Goal: Download file/media

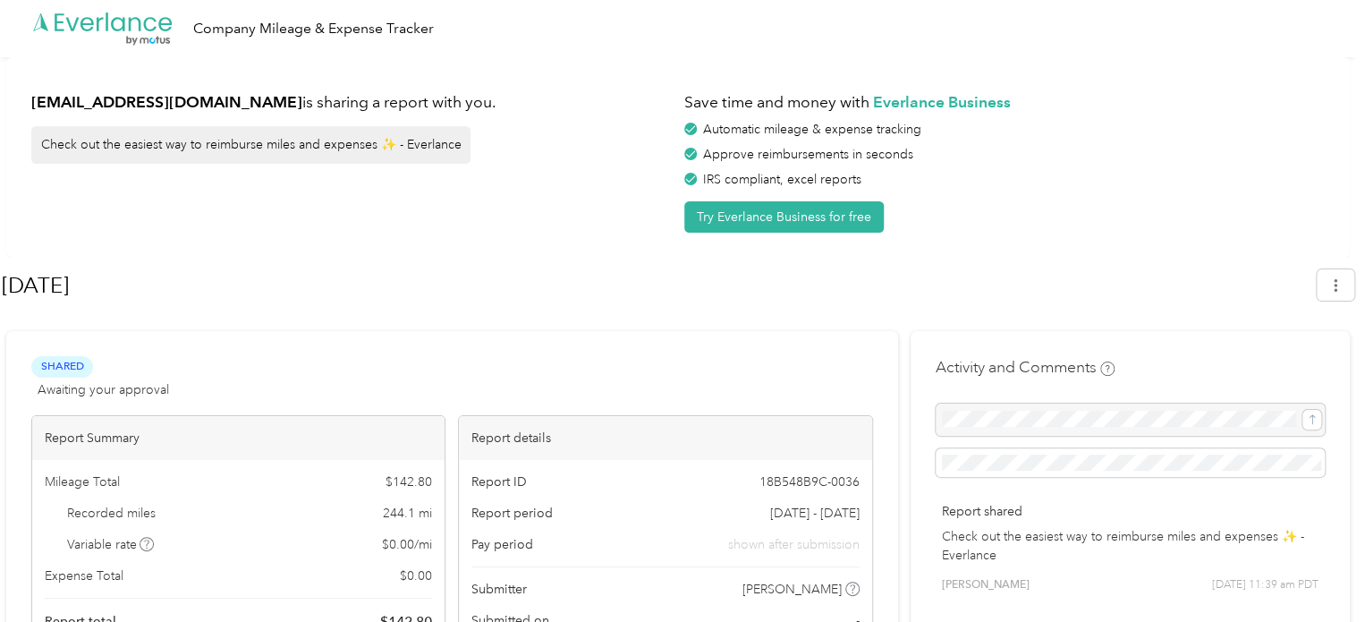
scroll to position [89, 0]
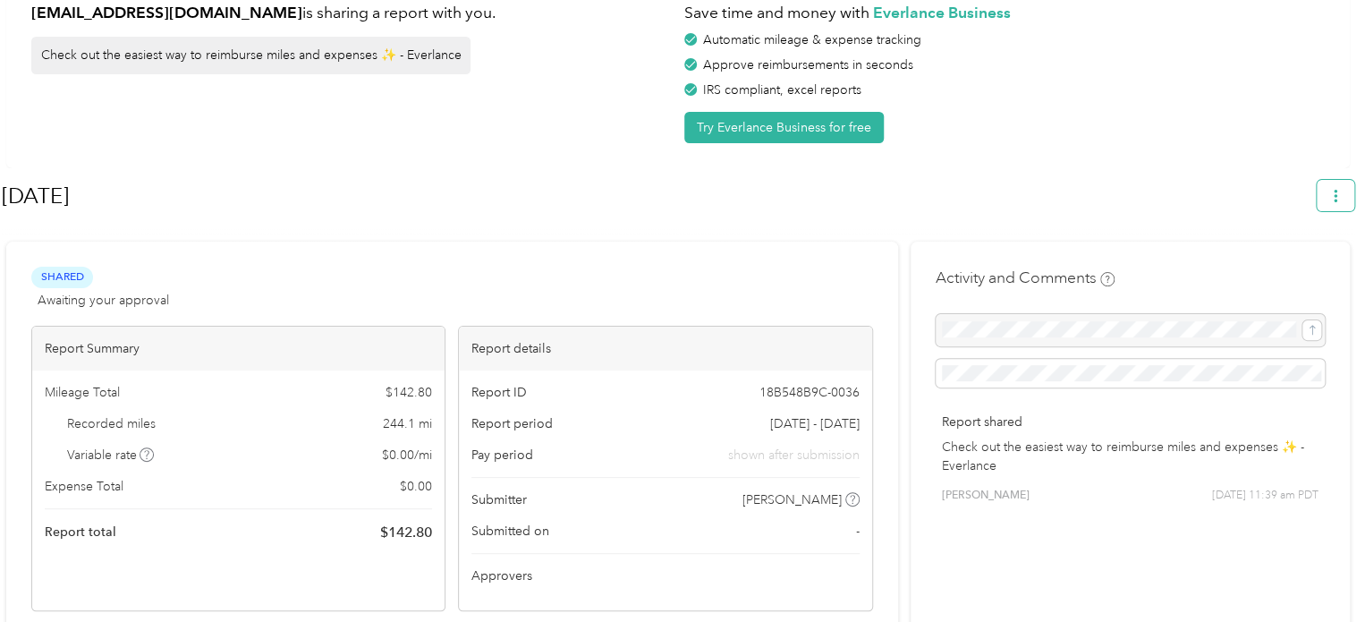
click at [1349, 203] on button "button" at bounding box center [1336, 195] width 38 height 31
click at [1327, 270] on div "Download" at bounding box center [1294, 279] width 98 height 19
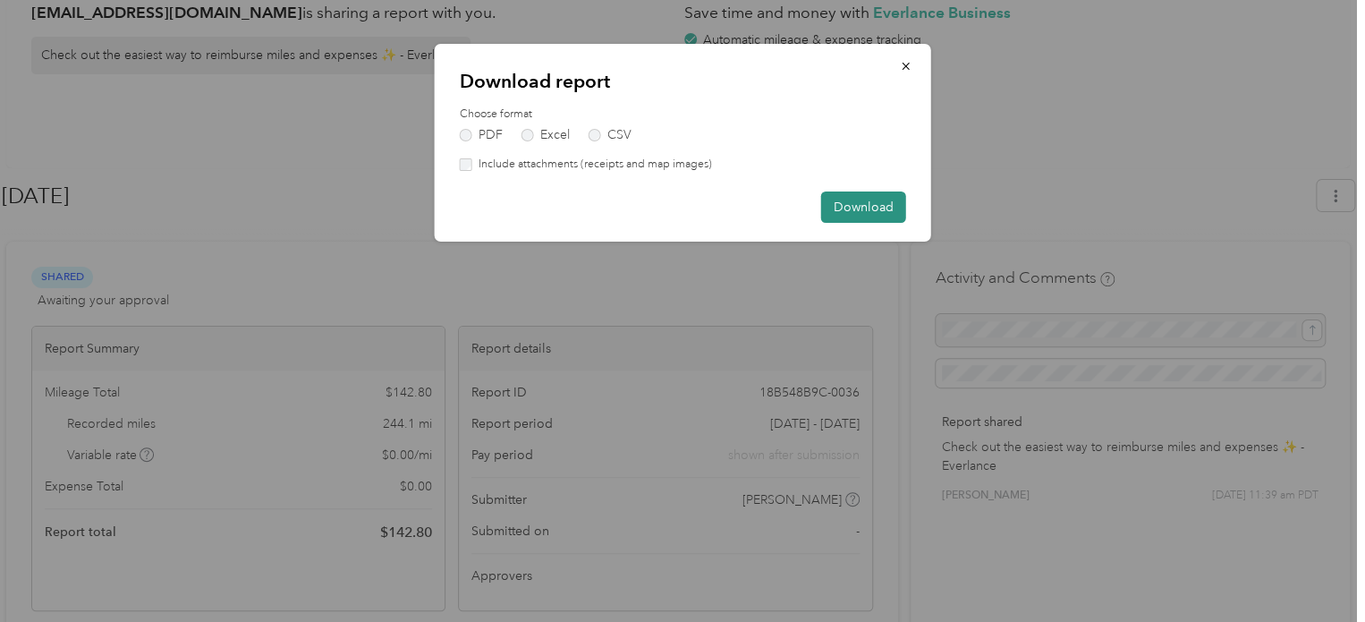
click at [858, 203] on button "Download" at bounding box center [863, 206] width 85 height 31
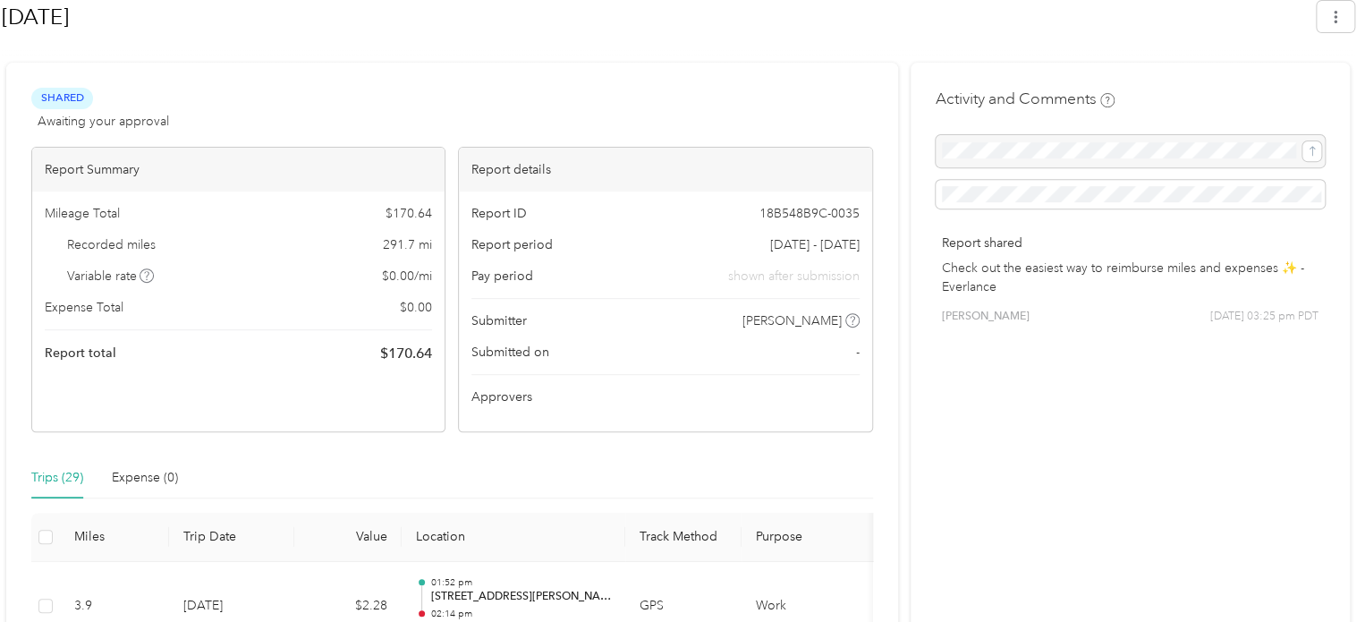
scroll to position [179, 0]
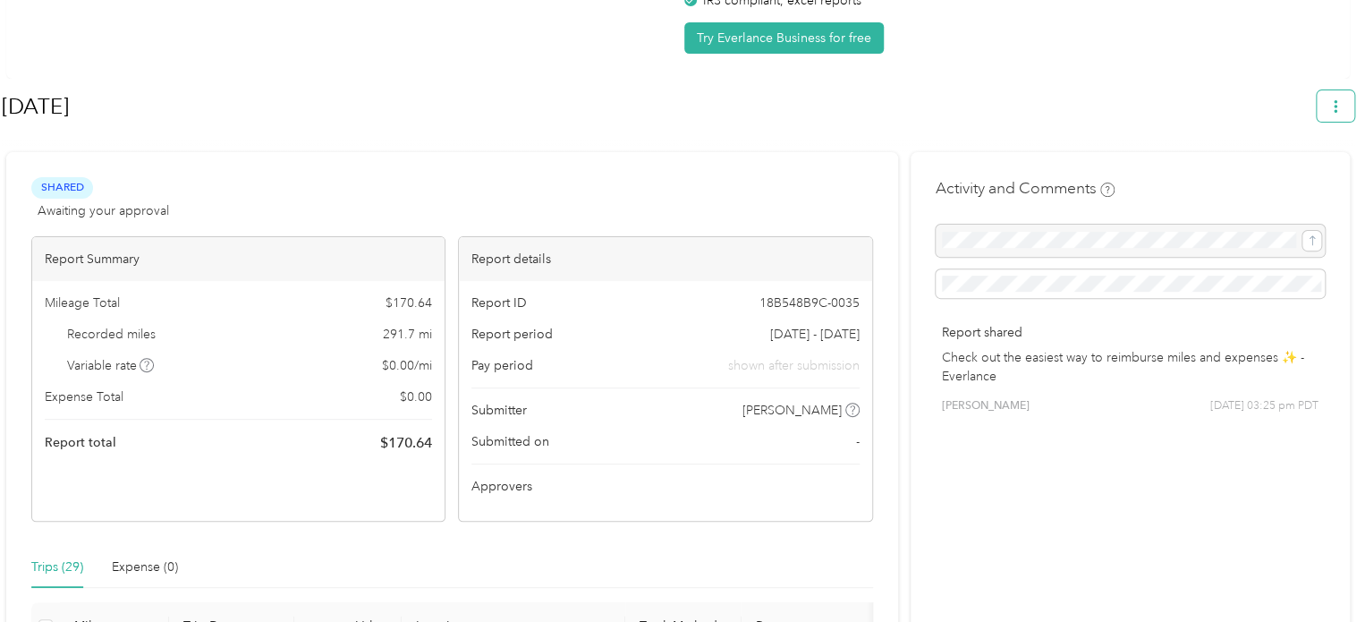
click at [1342, 100] on icon "button" at bounding box center [1335, 106] width 13 height 13
click at [1337, 181] on div "Download" at bounding box center [1294, 190] width 98 height 19
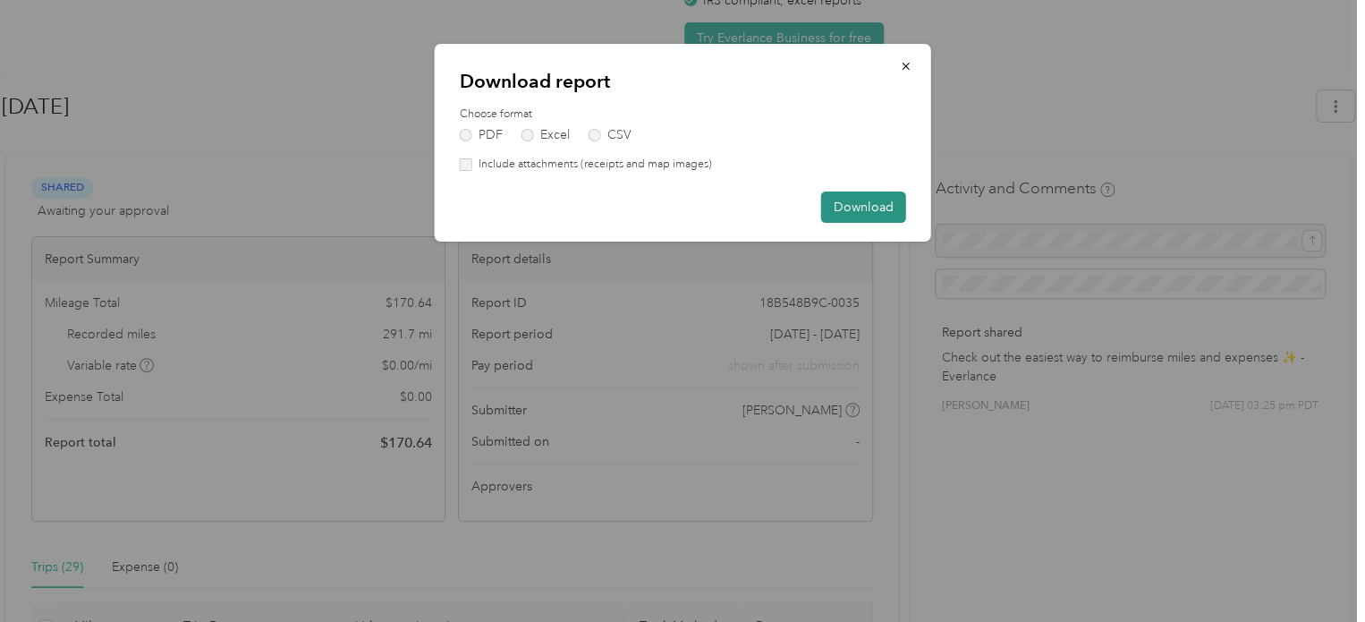
click at [868, 212] on button "Download" at bounding box center [863, 206] width 85 height 31
